Goal: Information Seeking & Learning: Learn about a topic

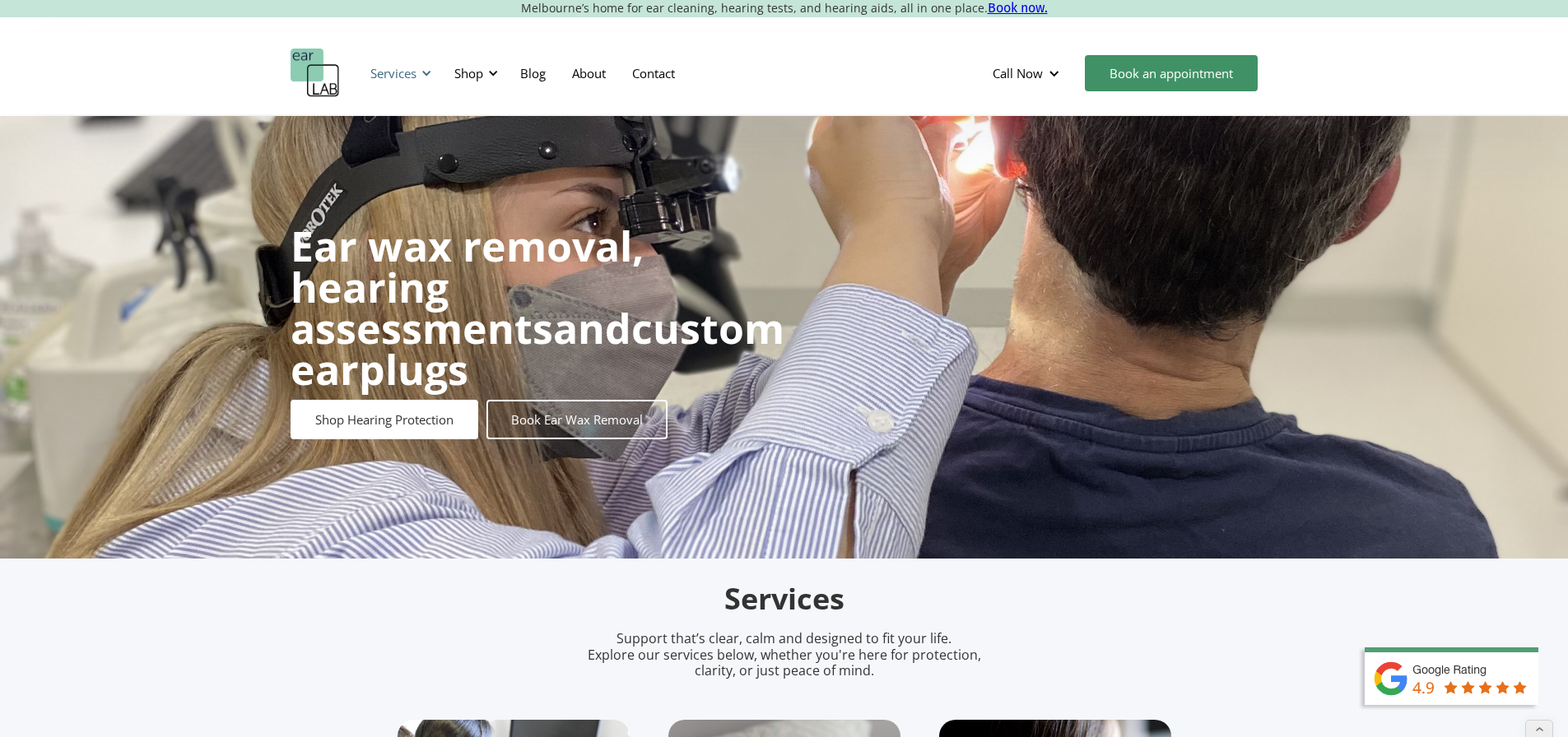
click at [400, 72] on div "Services" at bounding box center [393, 74] width 46 height 17
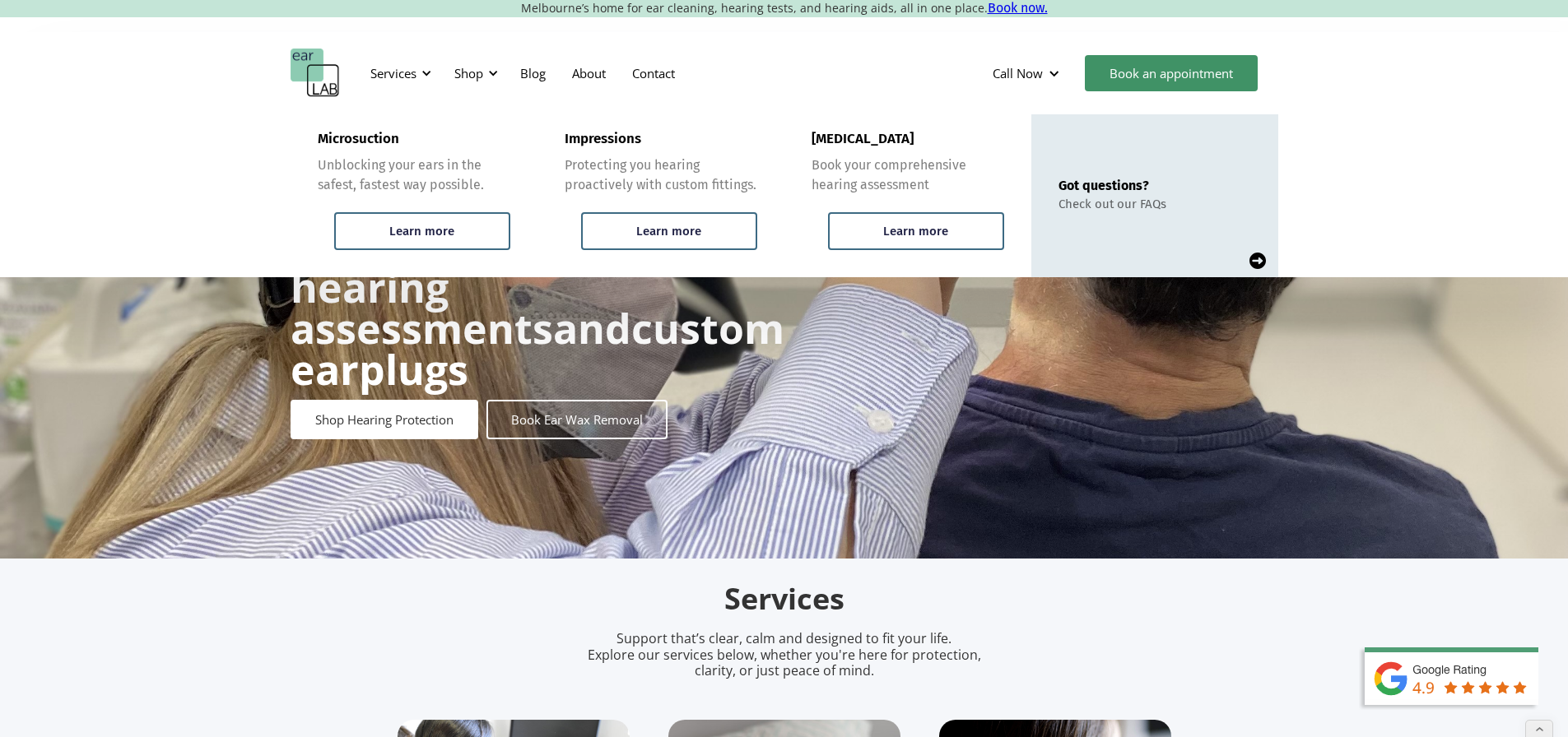
click at [1258, 260] on img at bounding box center [1258, 260] width 17 height 17
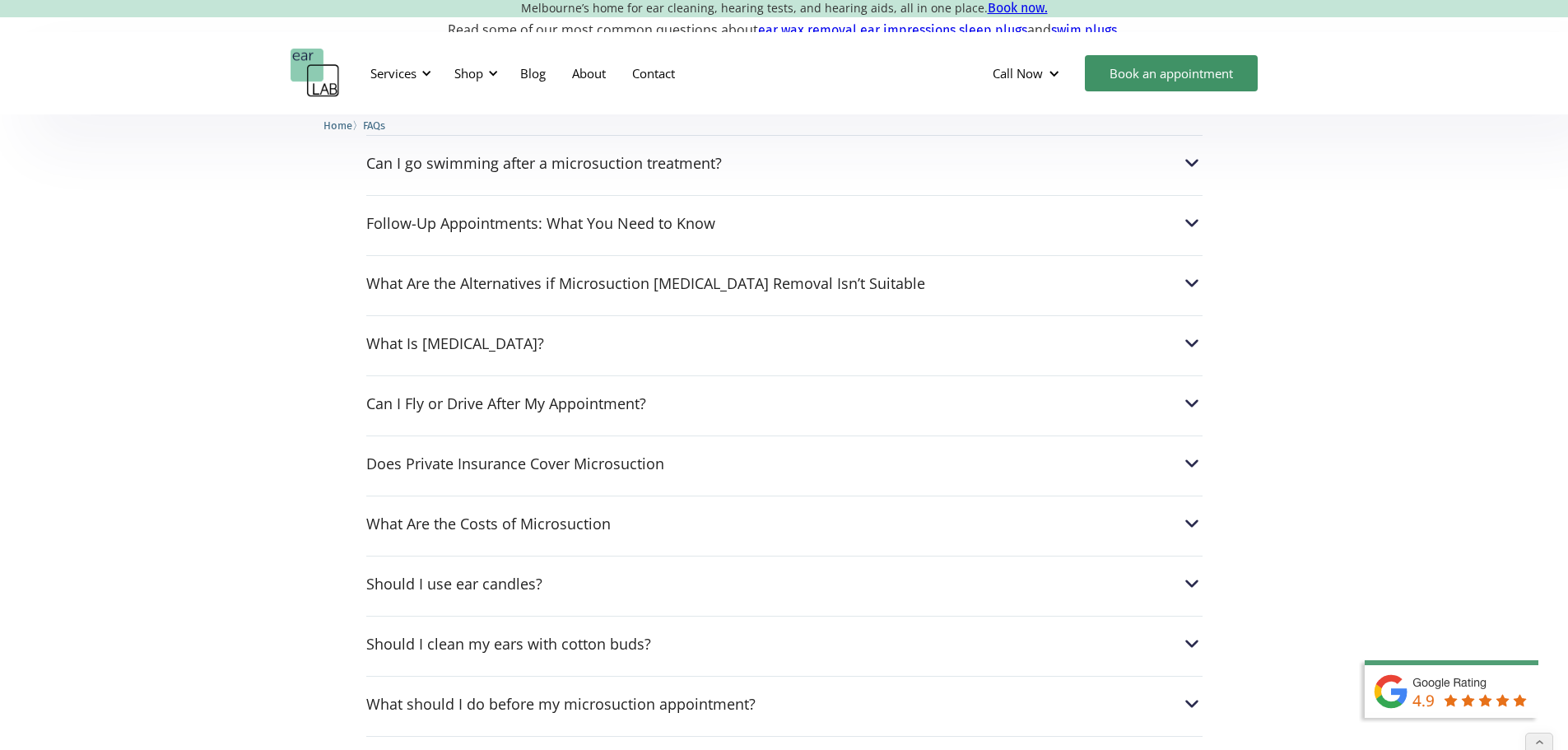
scroll to position [494, 0]
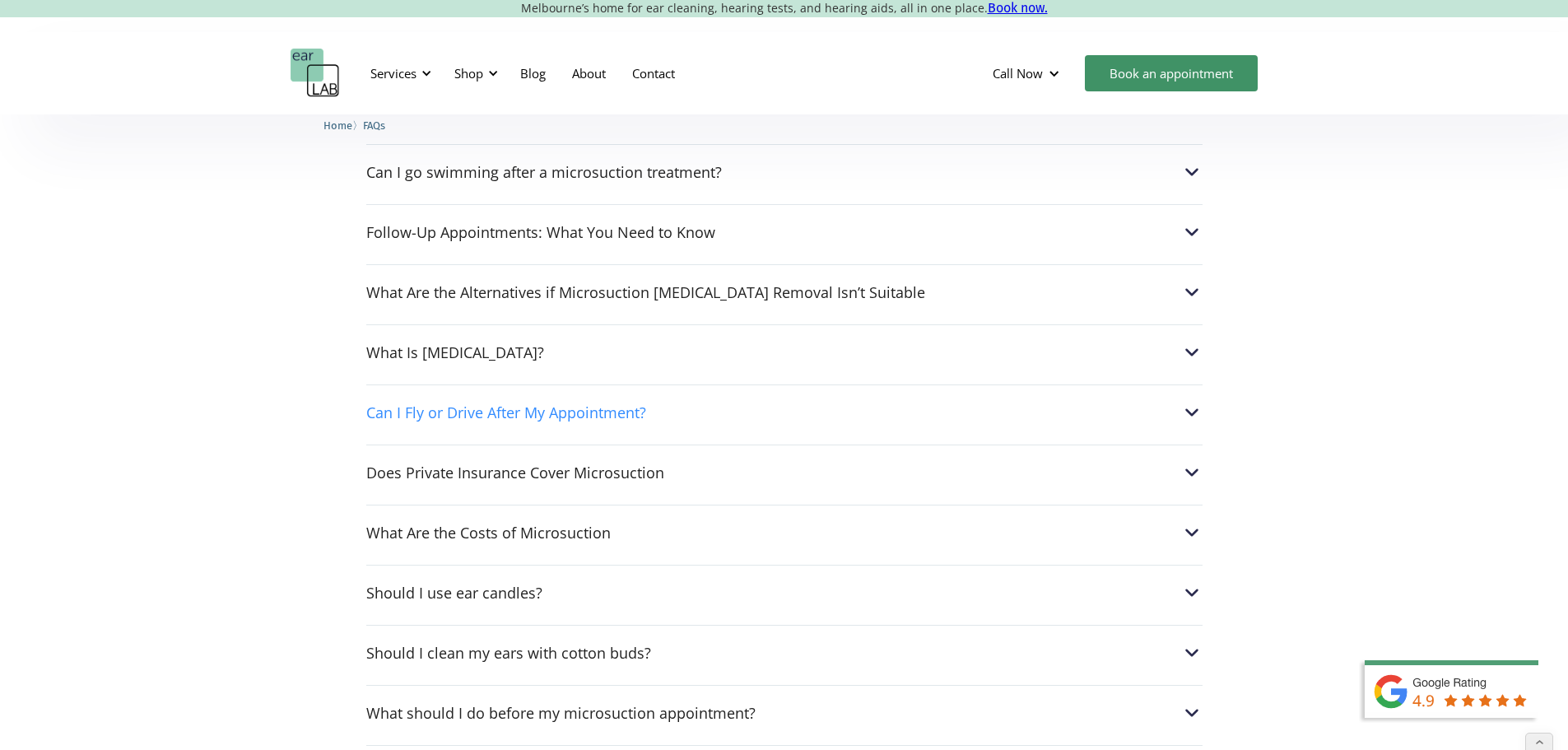
click at [578, 414] on div "Can I Fly or Drive After My Appointment?" at bounding box center [506, 412] width 280 height 17
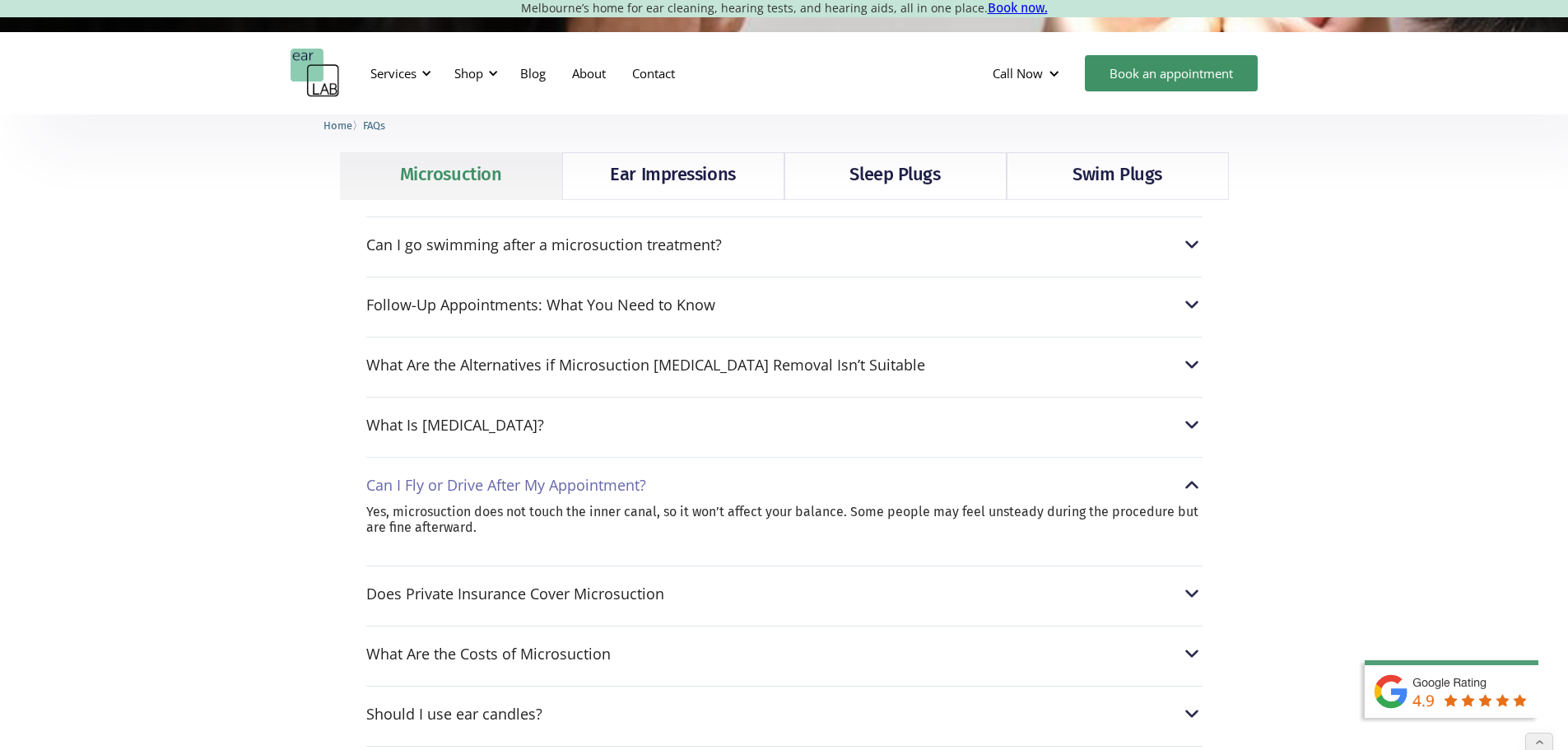
scroll to position [329, 0]
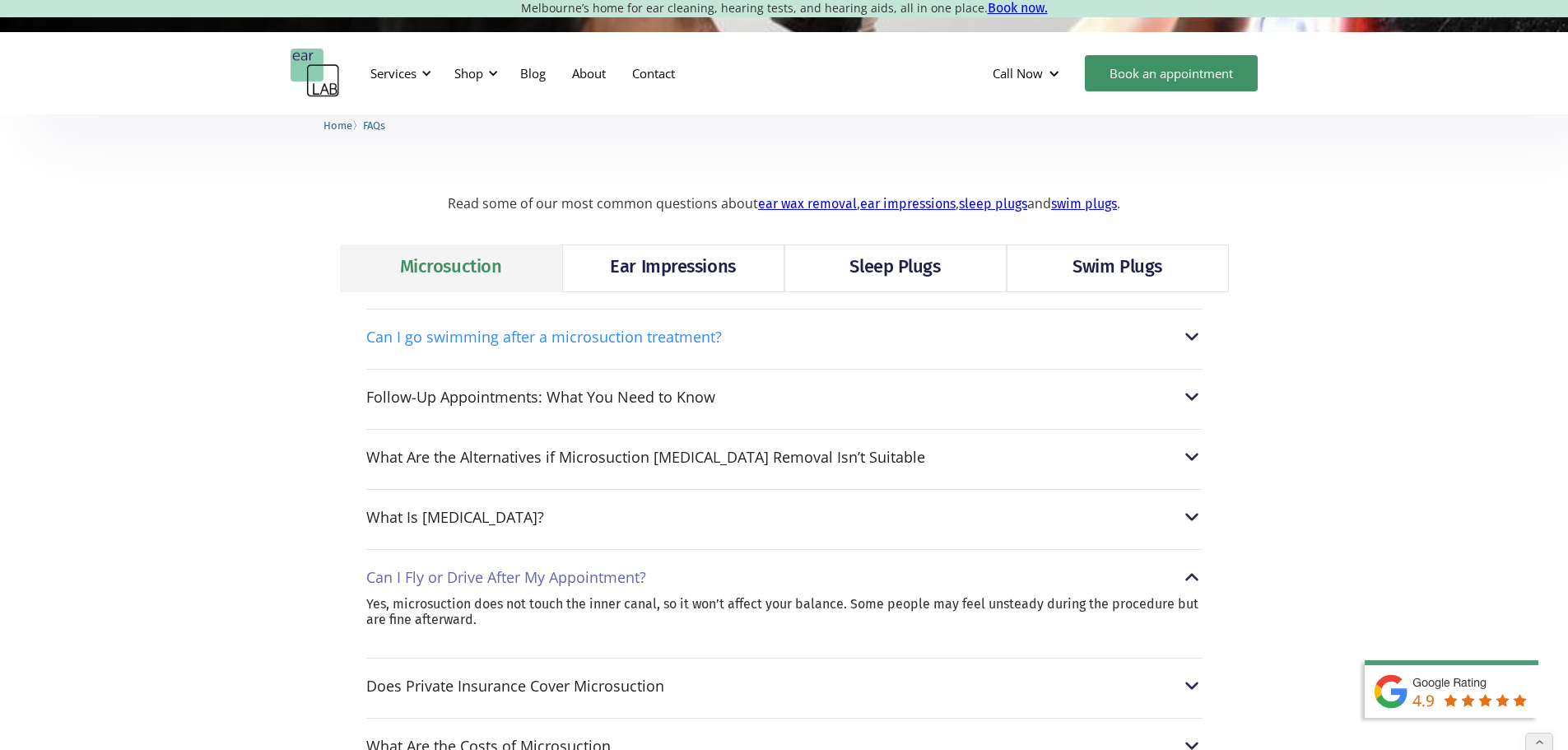
click at [665, 342] on div "Can I go swimming after a microsuction treatment?" at bounding box center [544, 337] width 355 height 17
